Goal: Task Accomplishment & Management: Manage account settings

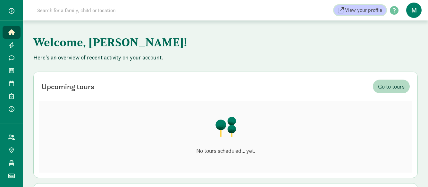
click at [364, 12] on span "View your profile" at bounding box center [363, 10] width 37 height 8
click at [12, 10] on span "button" at bounding box center [12, 11] width 6 height 6
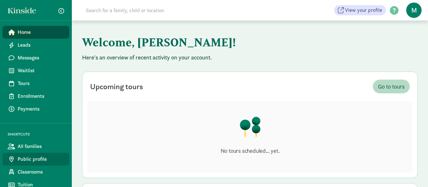
click at [34, 157] on span "Public profile" at bounding box center [41, 160] width 46 height 8
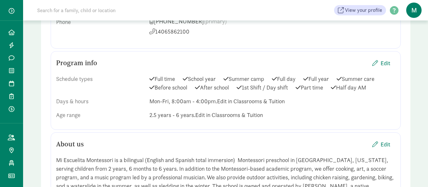
scroll to position [524, 0]
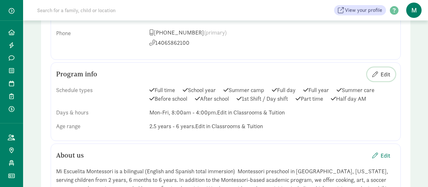
click at [385, 74] on span "Edit" at bounding box center [385, 74] width 10 height 9
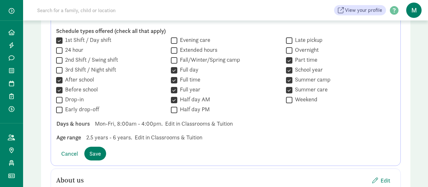
scroll to position [588, 0]
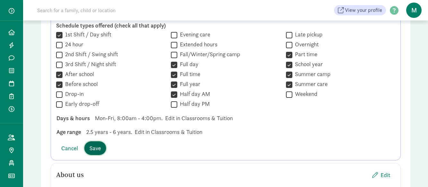
click at [94, 148] on span "Save" at bounding box center [95, 148] width 12 height 9
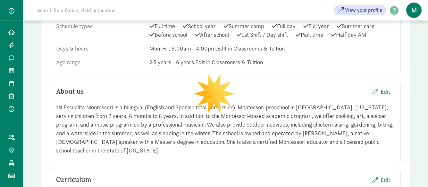
scroll to position [524, 0]
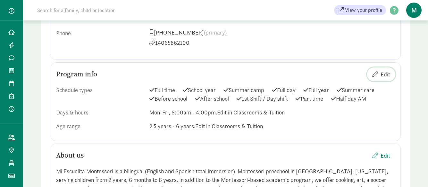
click at [391, 74] on button "Edit" at bounding box center [381, 75] width 28 height 14
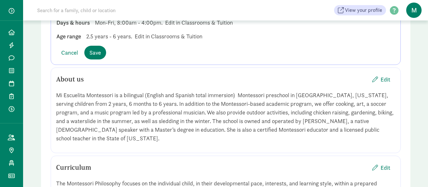
scroll to position [684, 0]
click at [98, 55] on span "Save" at bounding box center [95, 52] width 12 height 9
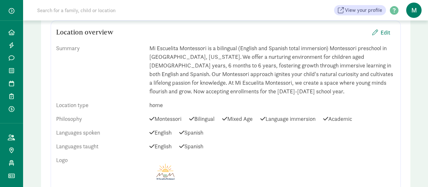
scroll to position [299, 0]
click at [384, 30] on span "Edit" at bounding box center [385, 32] width 10 height 9
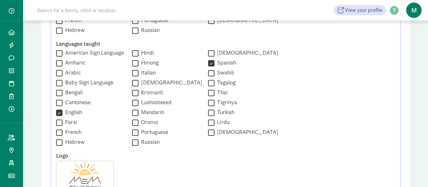
scroll to position [684, 0]
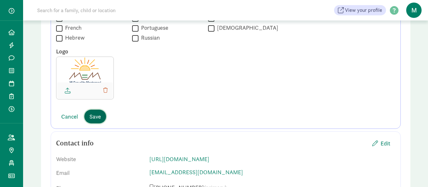
click at [103, 115] on button "Save" at bounding box center [95, 117] width 22 height 14
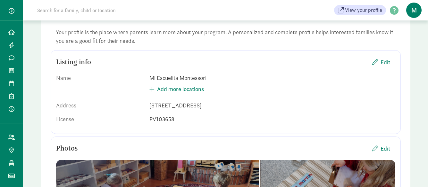
scroll to position [43, 0]
click at [387, 64] on span "Edit" at bounding box center [385, 62] width 10 height 9
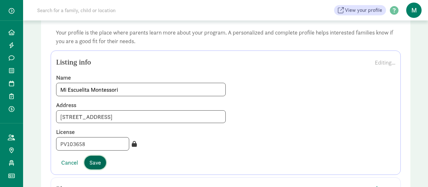
click at [95, 165] on span "Save" at bounding box center [95, 163] width 12 height 9
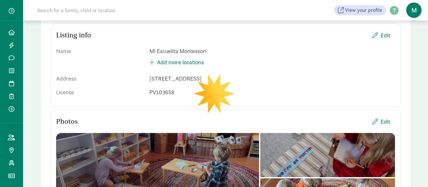
scroll to position [96, 0]
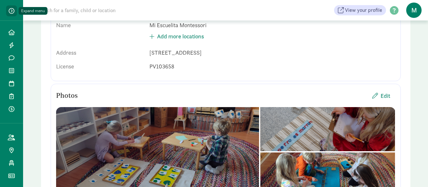
click at [12, 8] on span "button" at bounding box center [12, 11] width 6 height 6
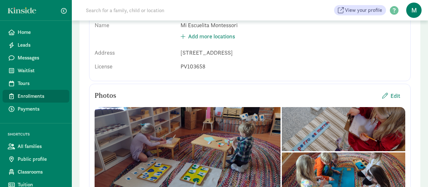
scroll to position [4, 0]
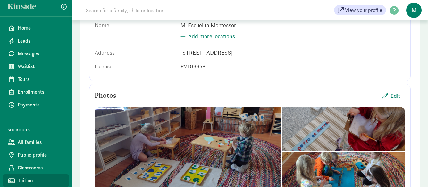
click at [24, 180] on span "Tuition" at bounding box center [41, 181] width 46 height 8
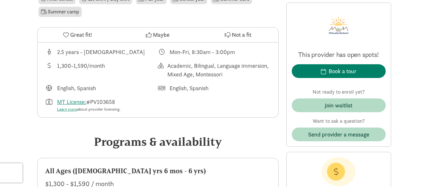
scroll to position [138, 0]
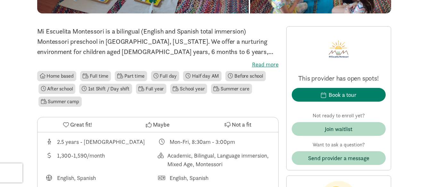
click at [263, 62] on label "Read more" at bounding box center [157, 65] width 241 height 8
click at [0, 0] on input "Read more" at bounding box center [0, 0] width 0 height 0
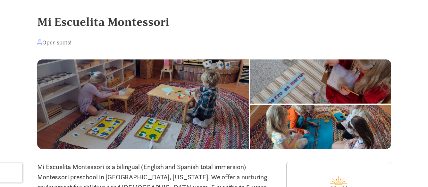
scroll to position [0, 0]
